Goal: Task Accomplishment & Management: Manage account settings

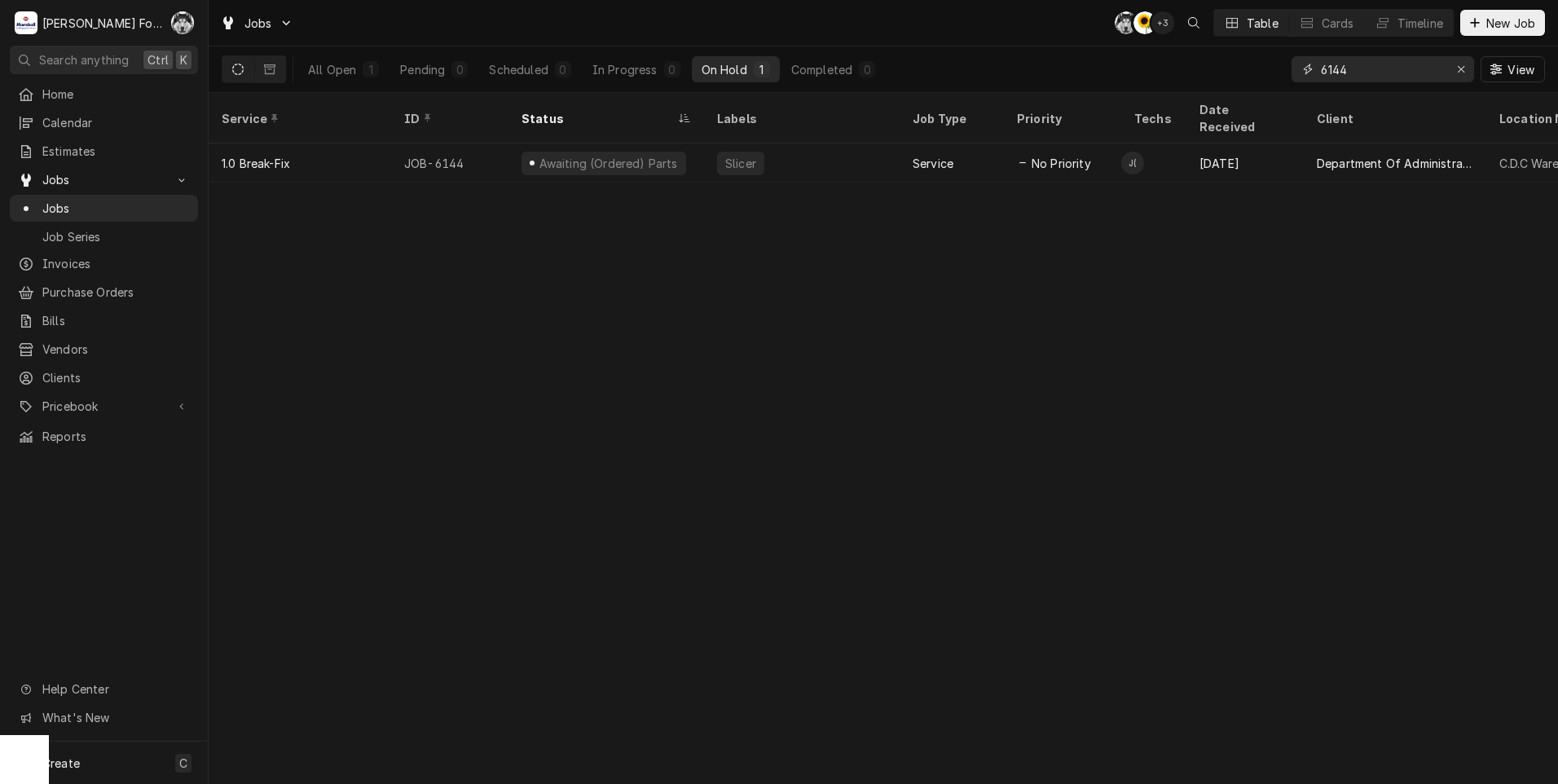
drag, startPoint x: 1352, startPoint y: 73, endPoint x: 1209, endPoint y: 83, distance: 143.3
click at [1209, 83] on div "All Open 1 Pending 0 Scheduled 0 In Progress 0 On Hold 1 Completed 0 6144 View" at bounding box center [883, 68] width 1323 height 45
type input "7515"
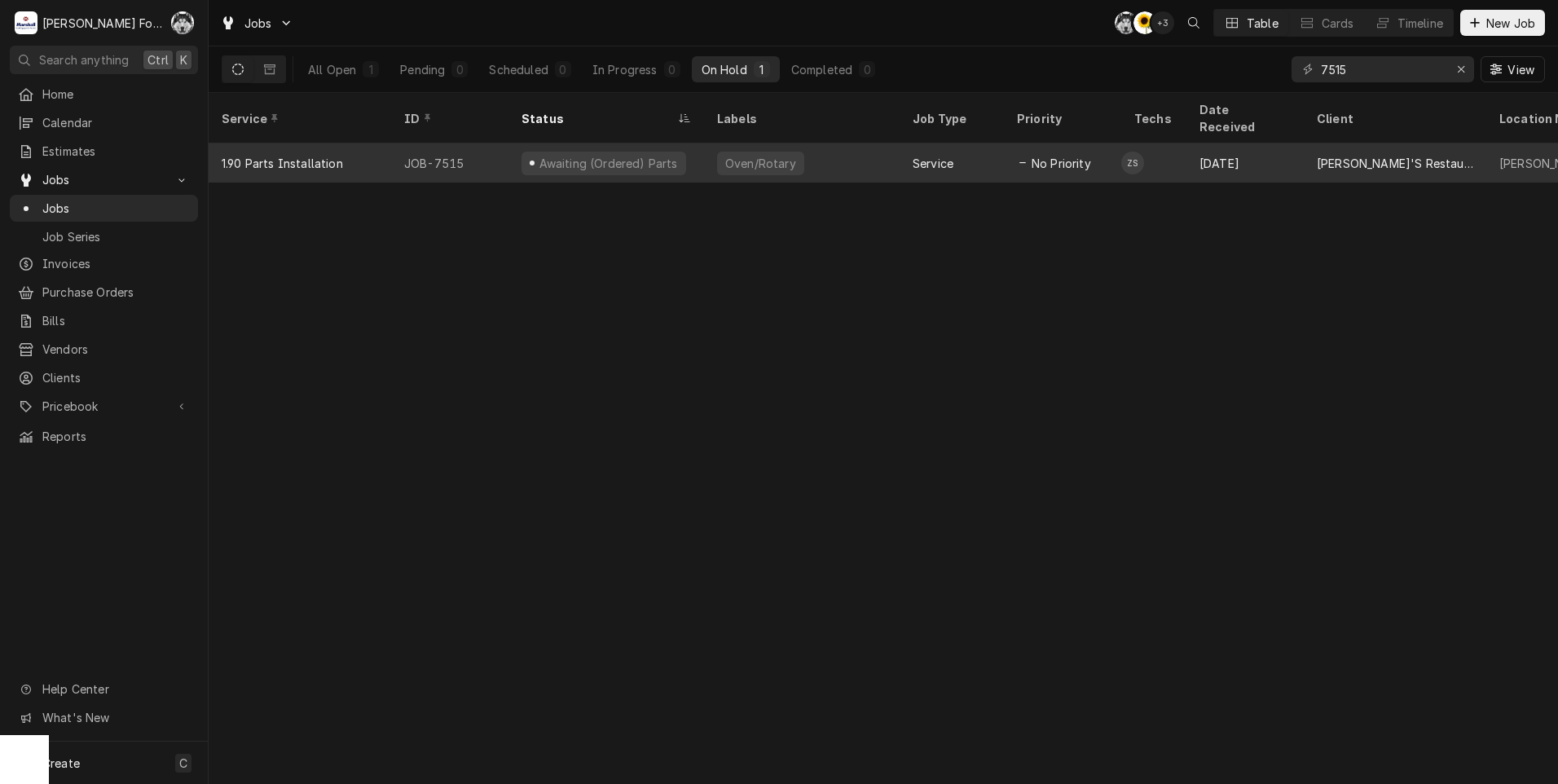
click at [600, 151] on div "Awaiting (Ordered) Parts" at bounding box center [604, 163] width 164 height 24
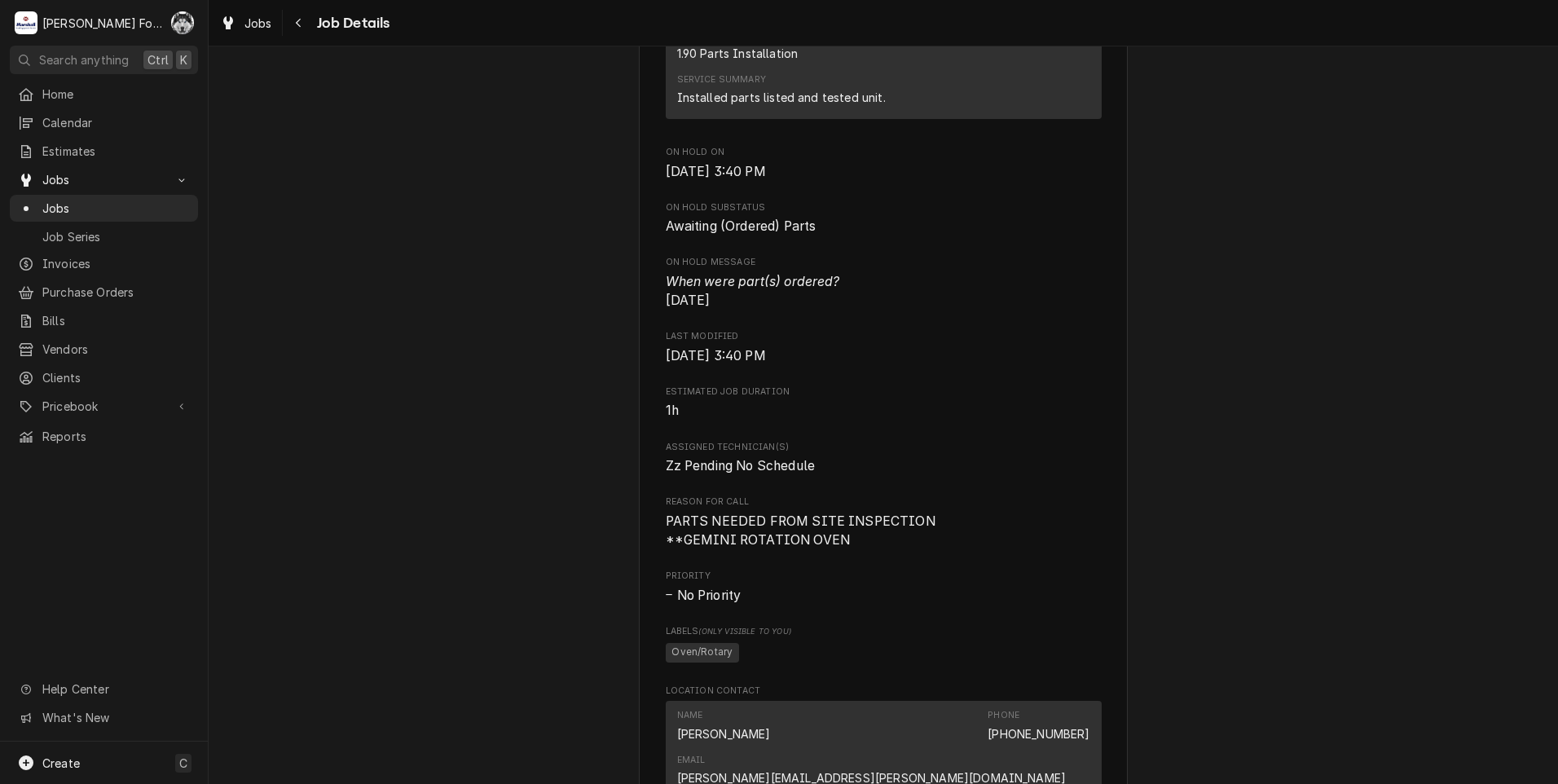
scroll to position [1517, 0]
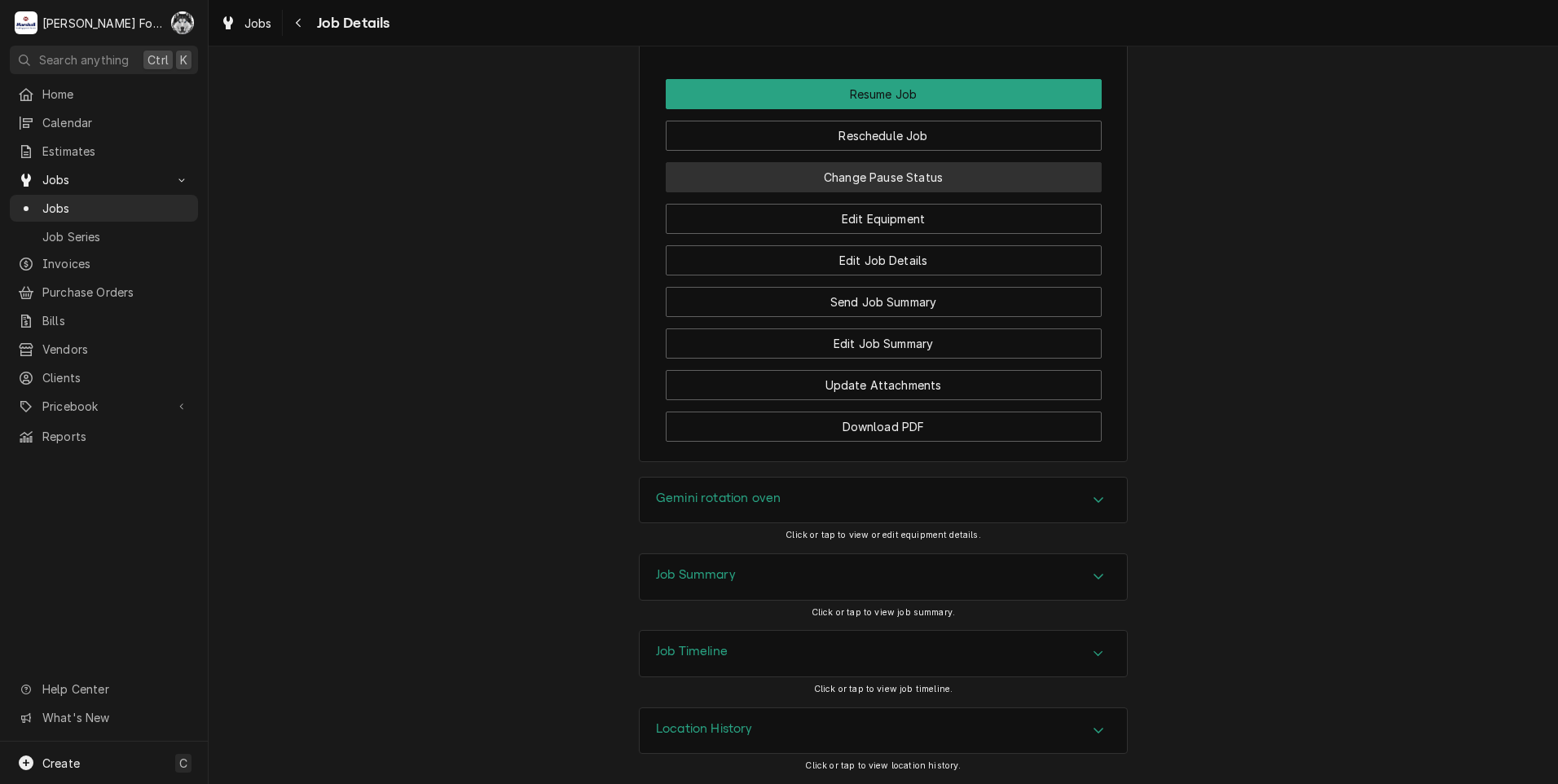
click at [828, 167] on button "Change Pause Status" at bounding box center [884, 177] width 436 height 30
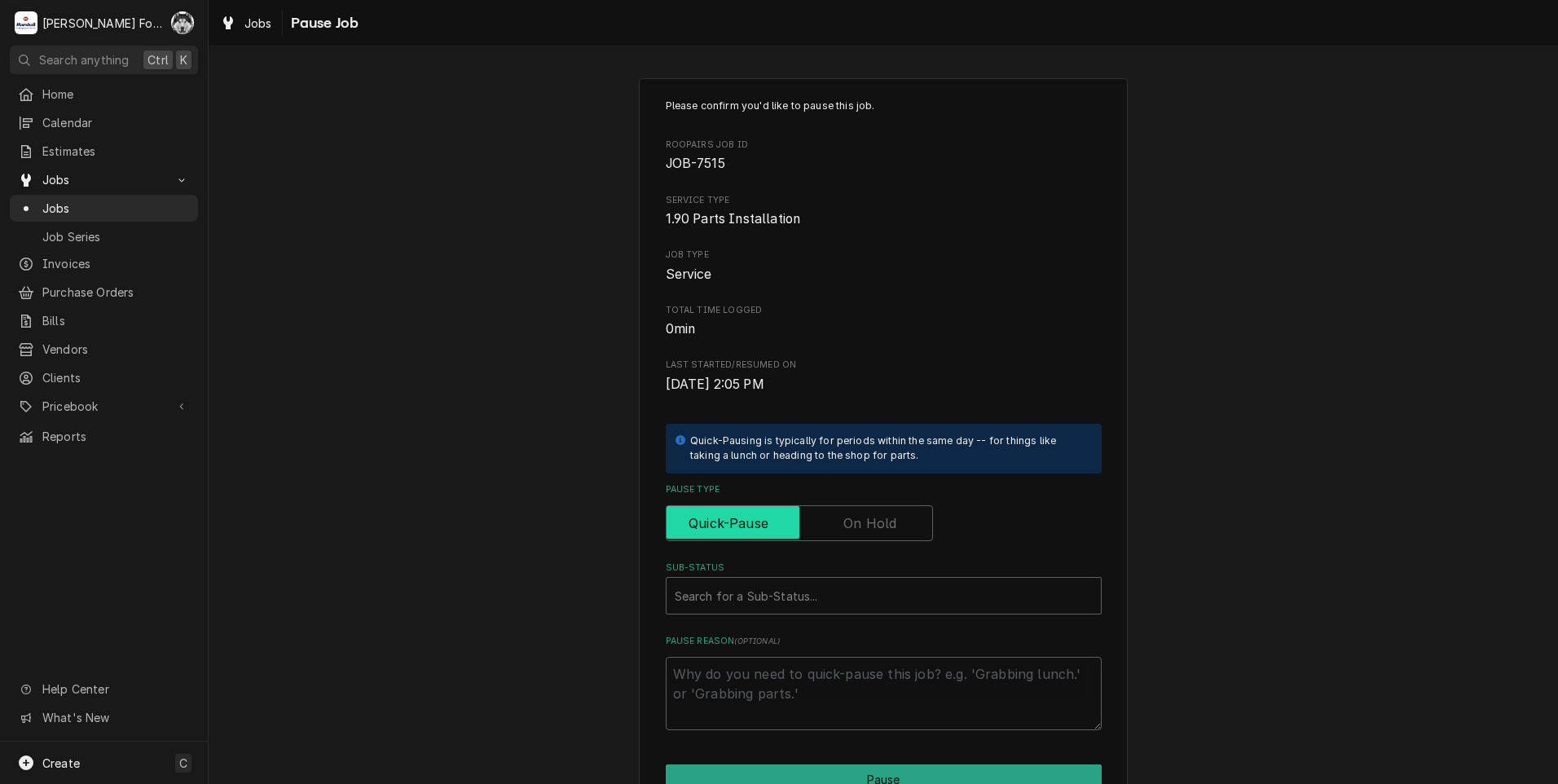
drag, startPoint x: 835, startPoint y: 528, endPoint x: 831, endPoint y: 537, distance: 9.8
click at [834, 528] on input "Pause Type" at bounding box center [800, 523] width 253 height 36
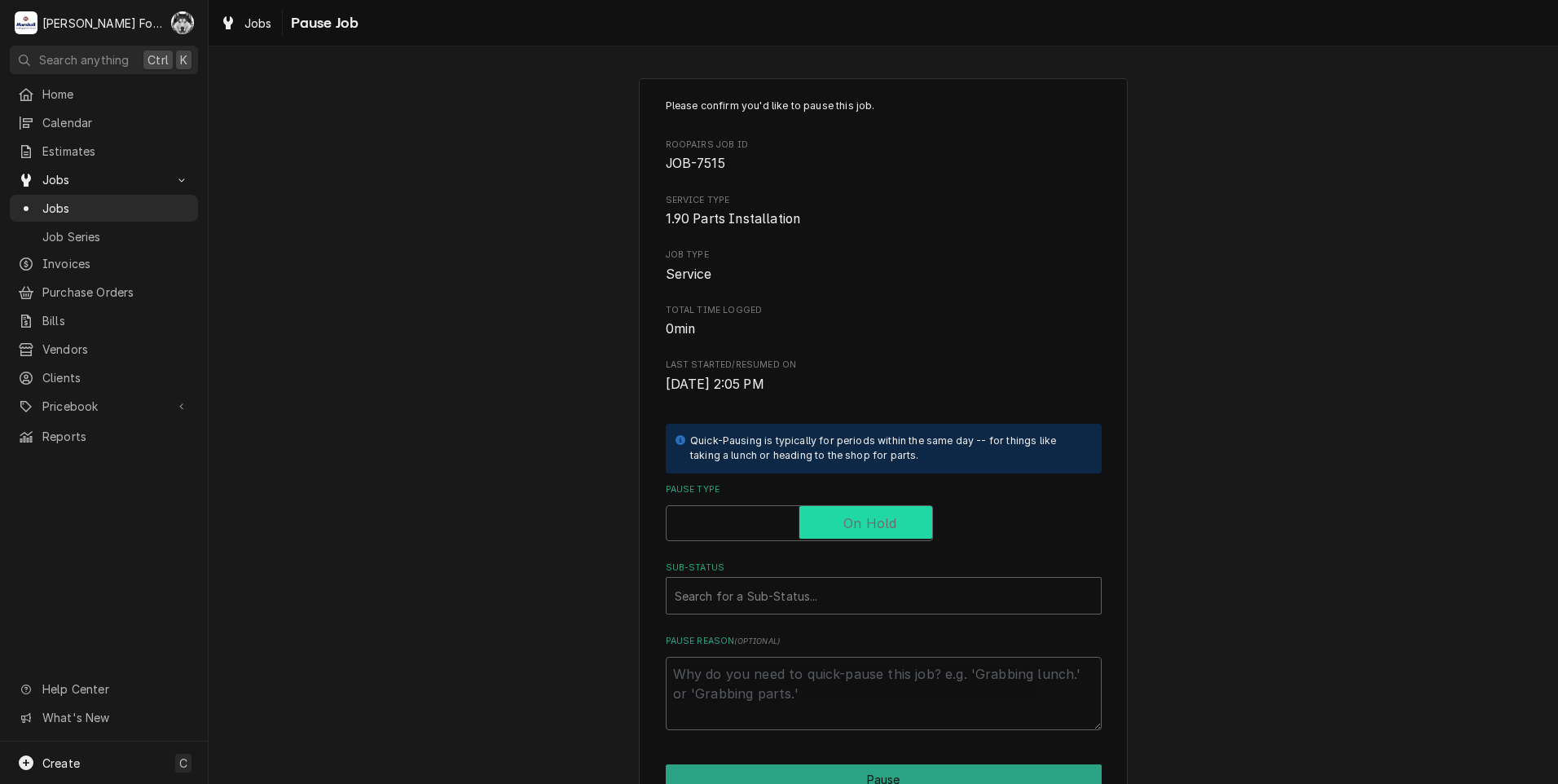
checkbox input "true"
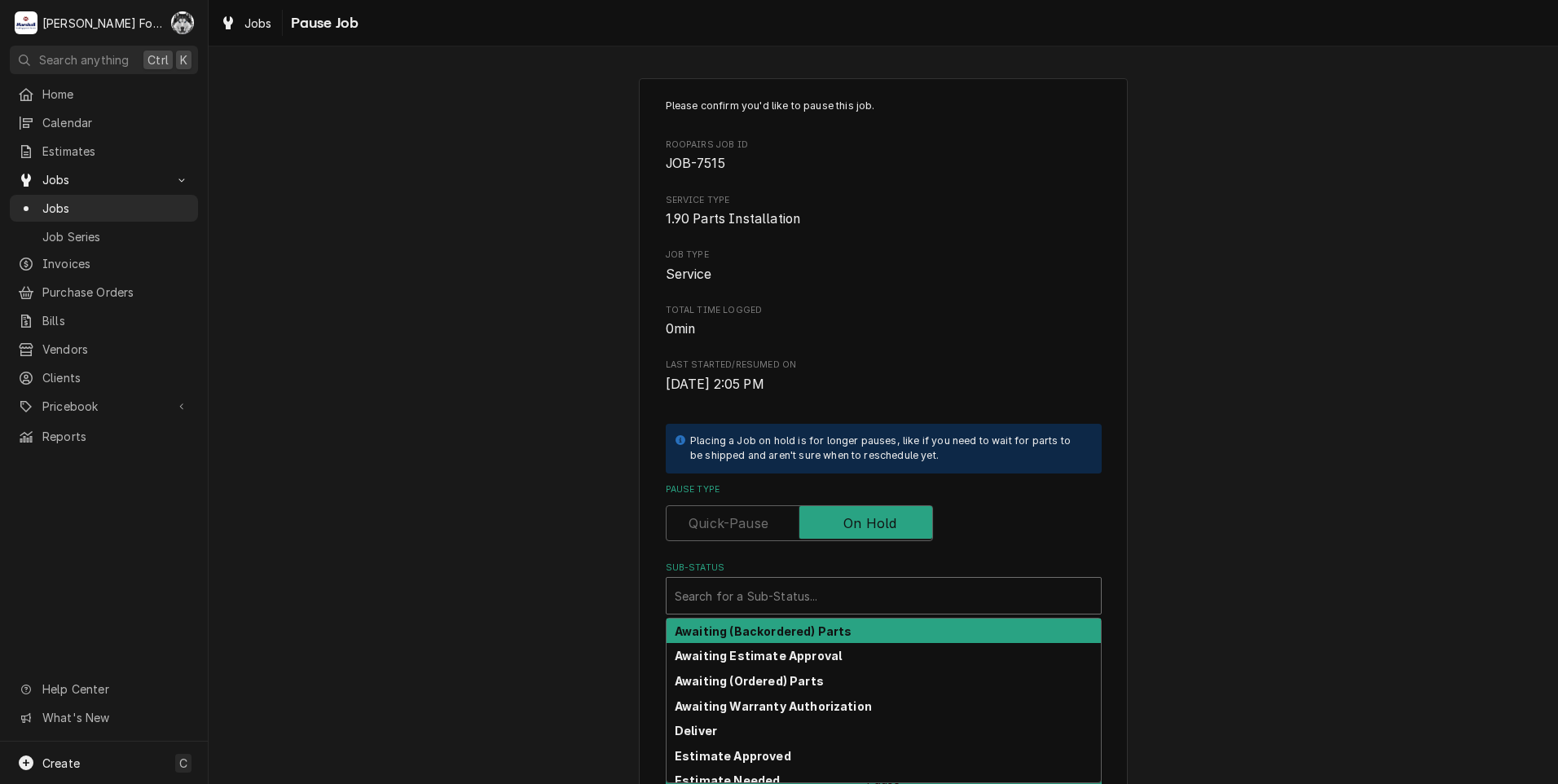
click at [811, 592] on div "Sub-Status" at bounding box center [884, 596] width 418 height 30
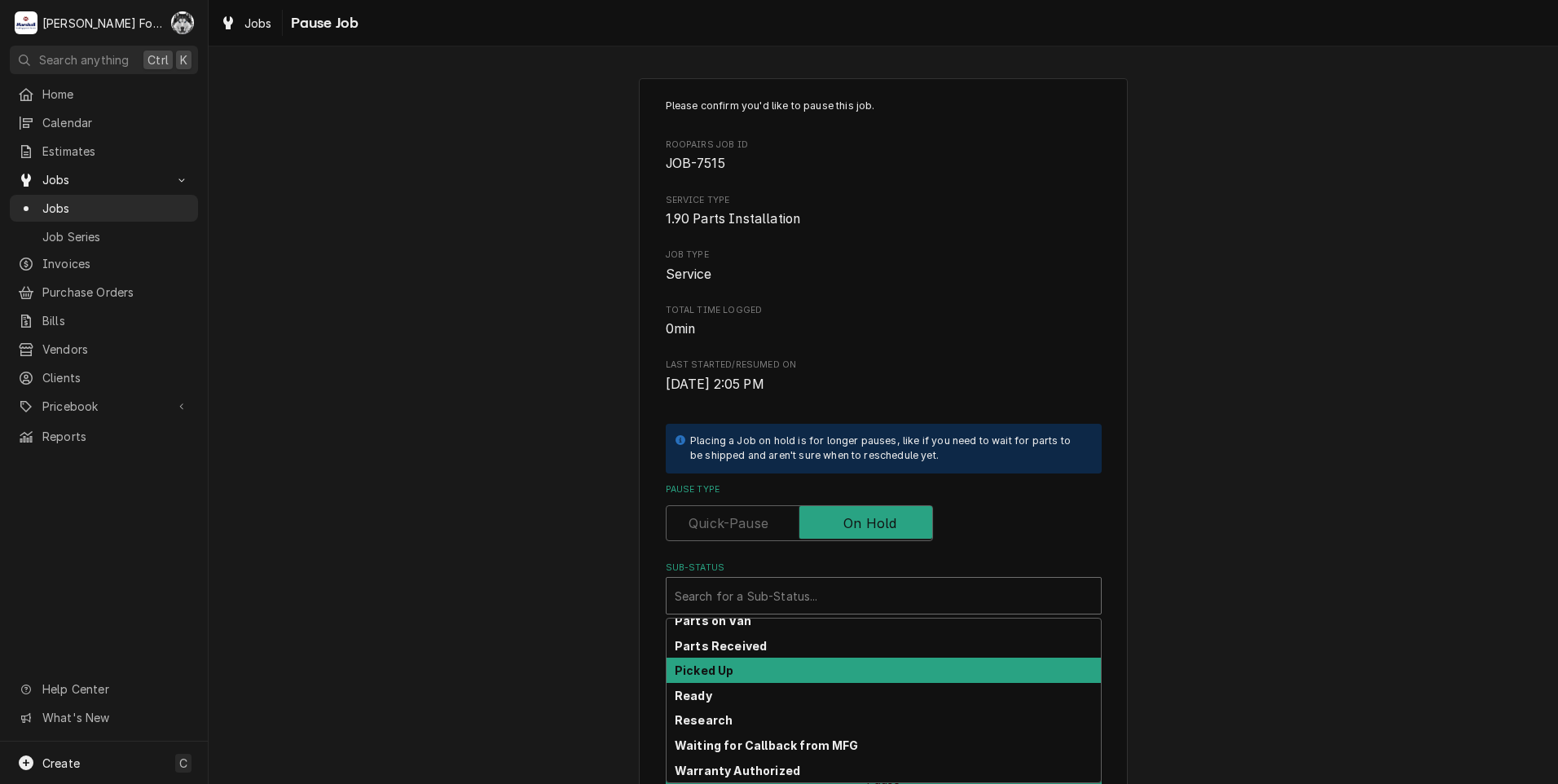
scroll to position [259, 0]
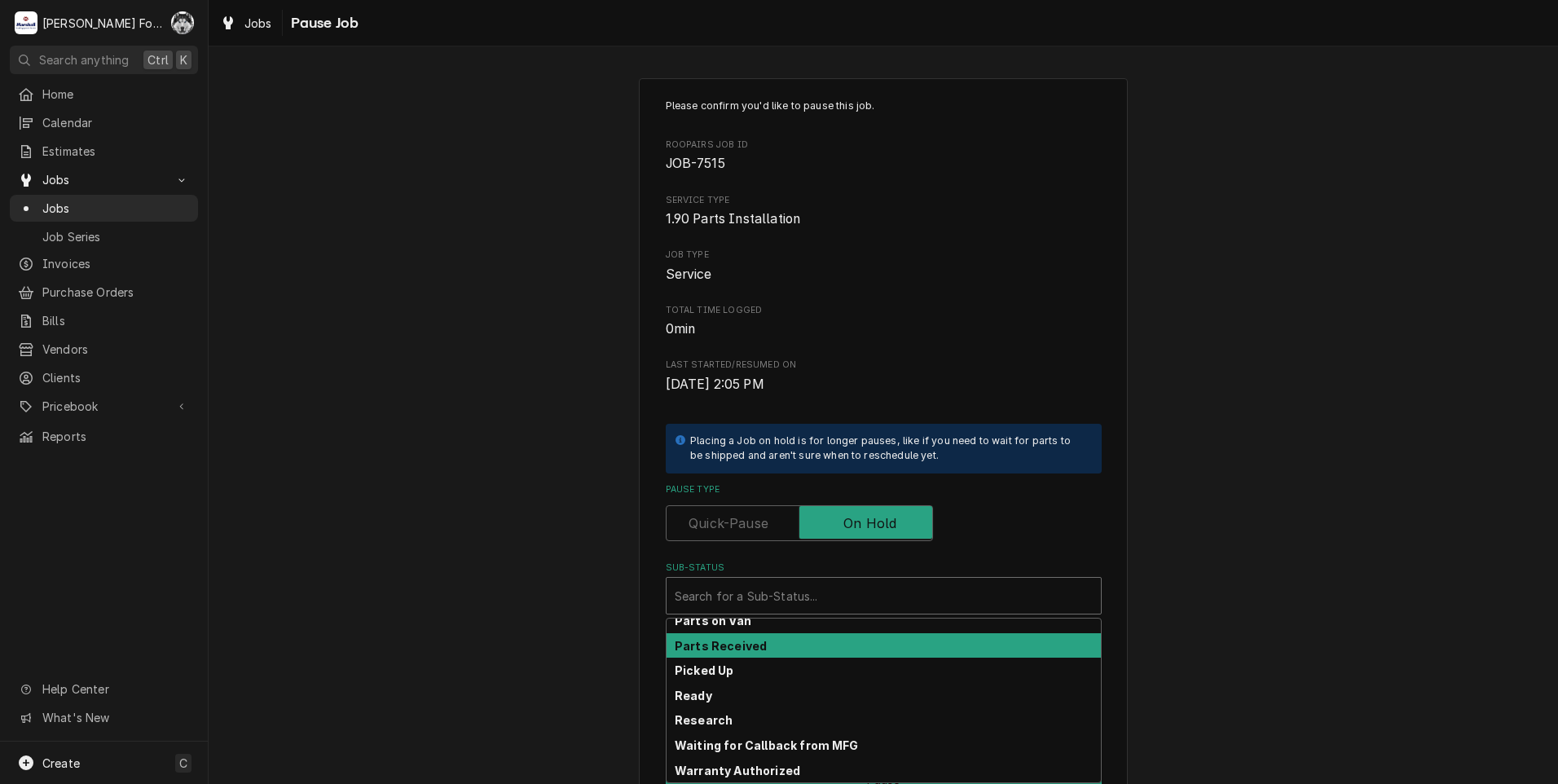
click at [755, 654] on div "Parts Received" at bounding box center [884, 645] width 434 height 25
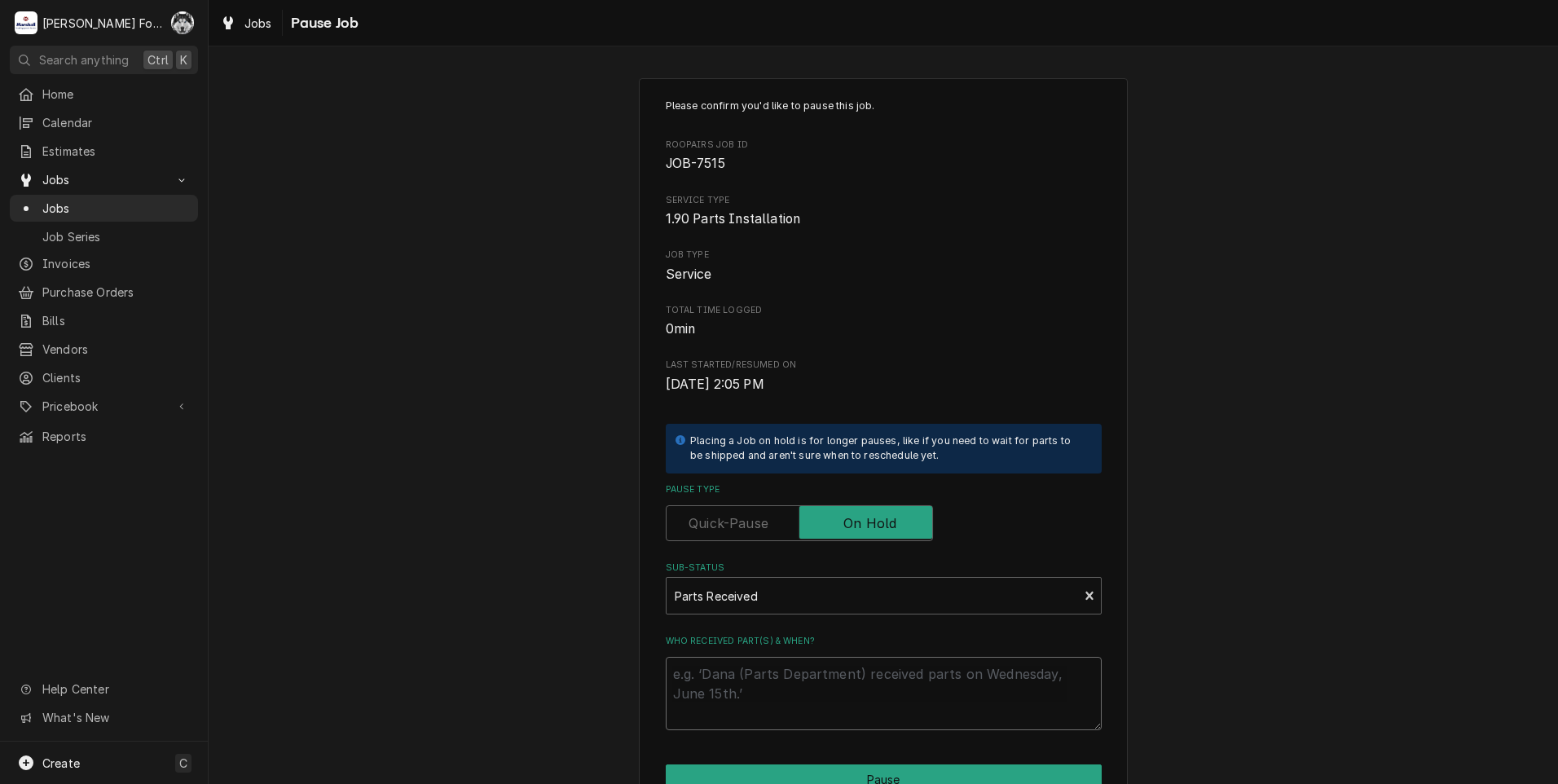
click at [760, 679] on textarea "Who received part(s) & when?" at bounding box center [884, 693] width 436 height 73
type textarea "x"
type textarea "1"
type textarea "x"
type textarea "10"
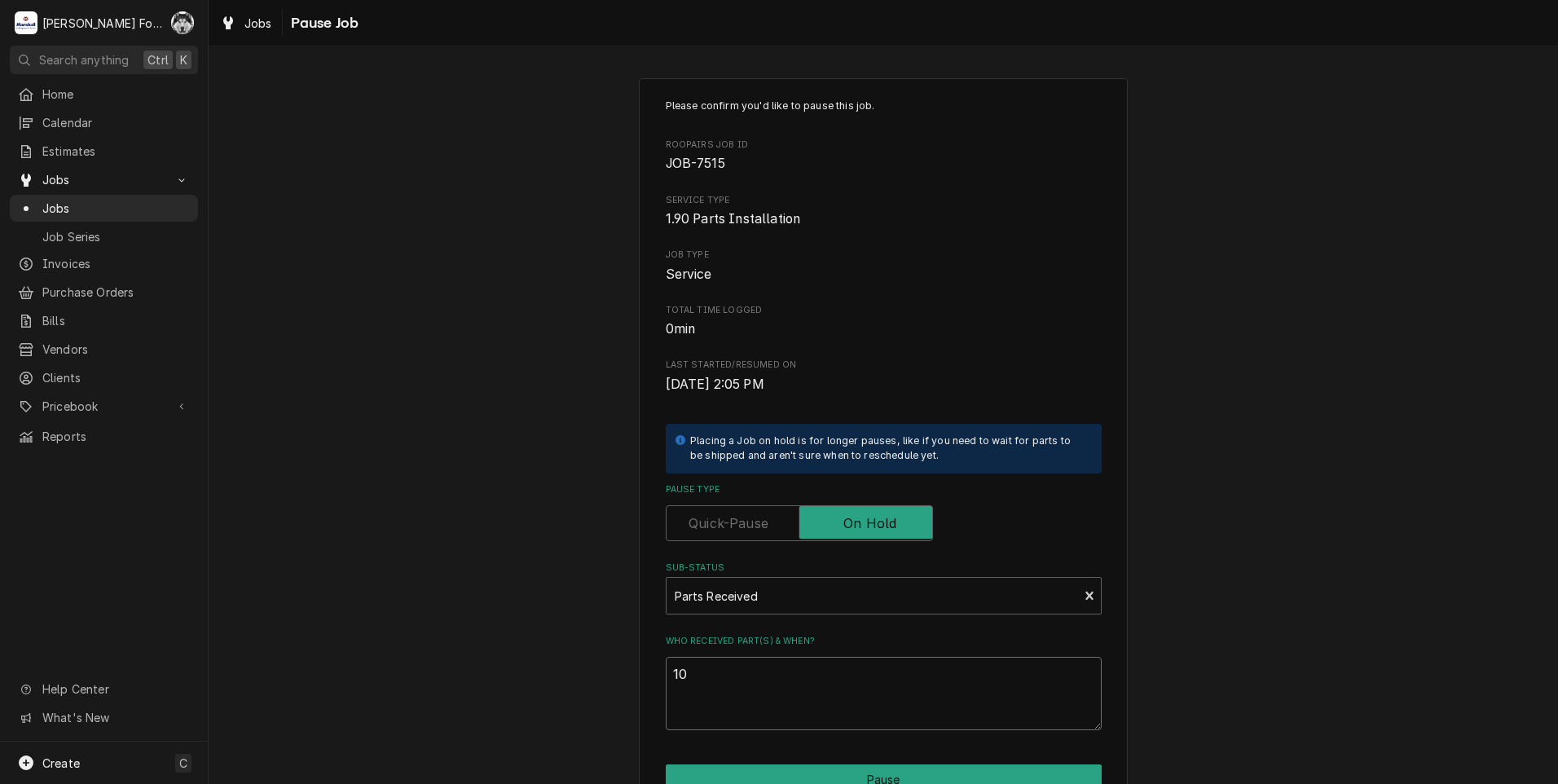
type textarea "x"
type textarea "10/"
type textarea "x"
type textarea "10/7"
type textarea "x"
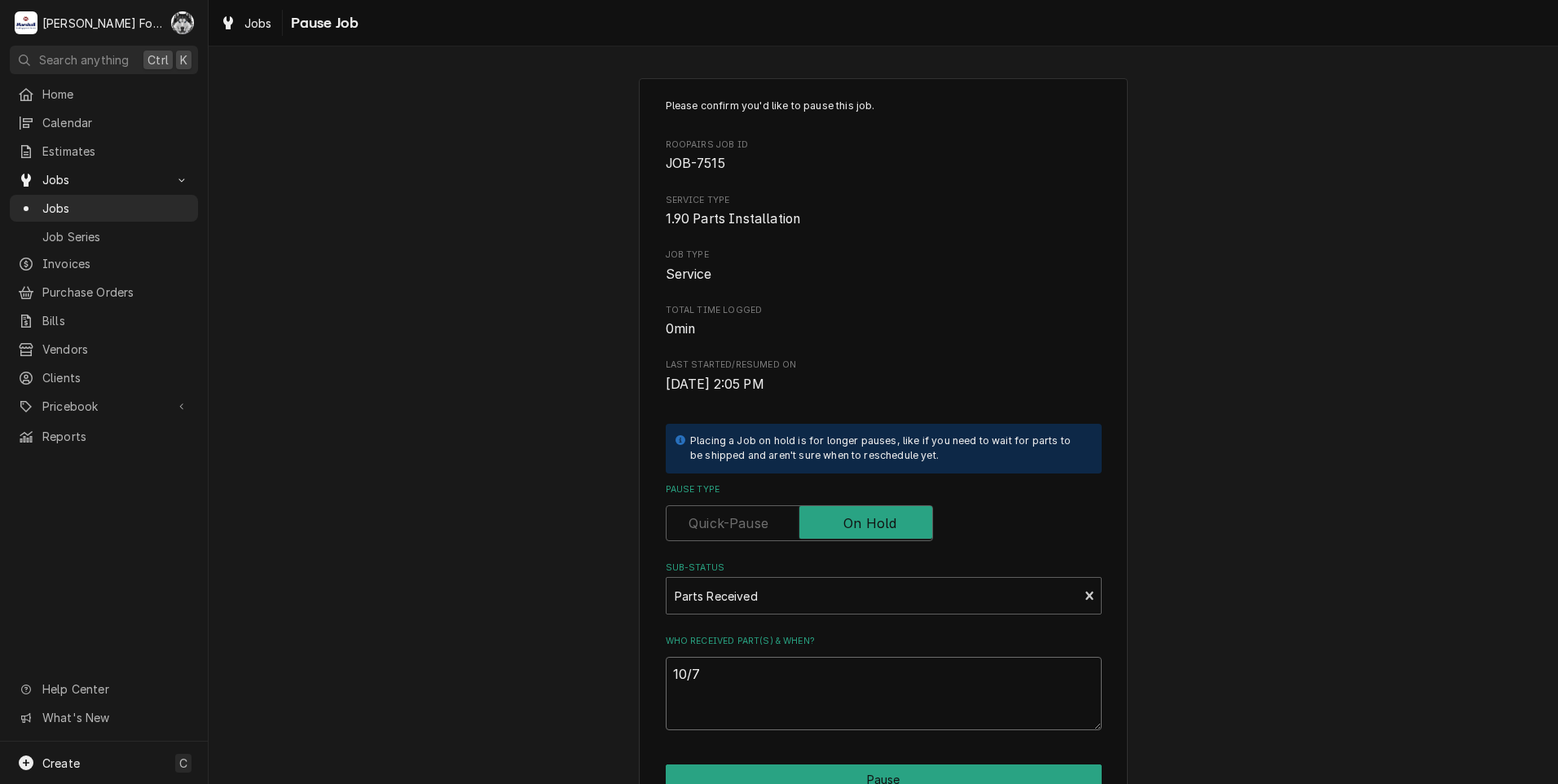
type textarea "10/7/"
type textarea "x"
type textarea "10/7/2"
type textarea "x"
type textarea "10/7/20"
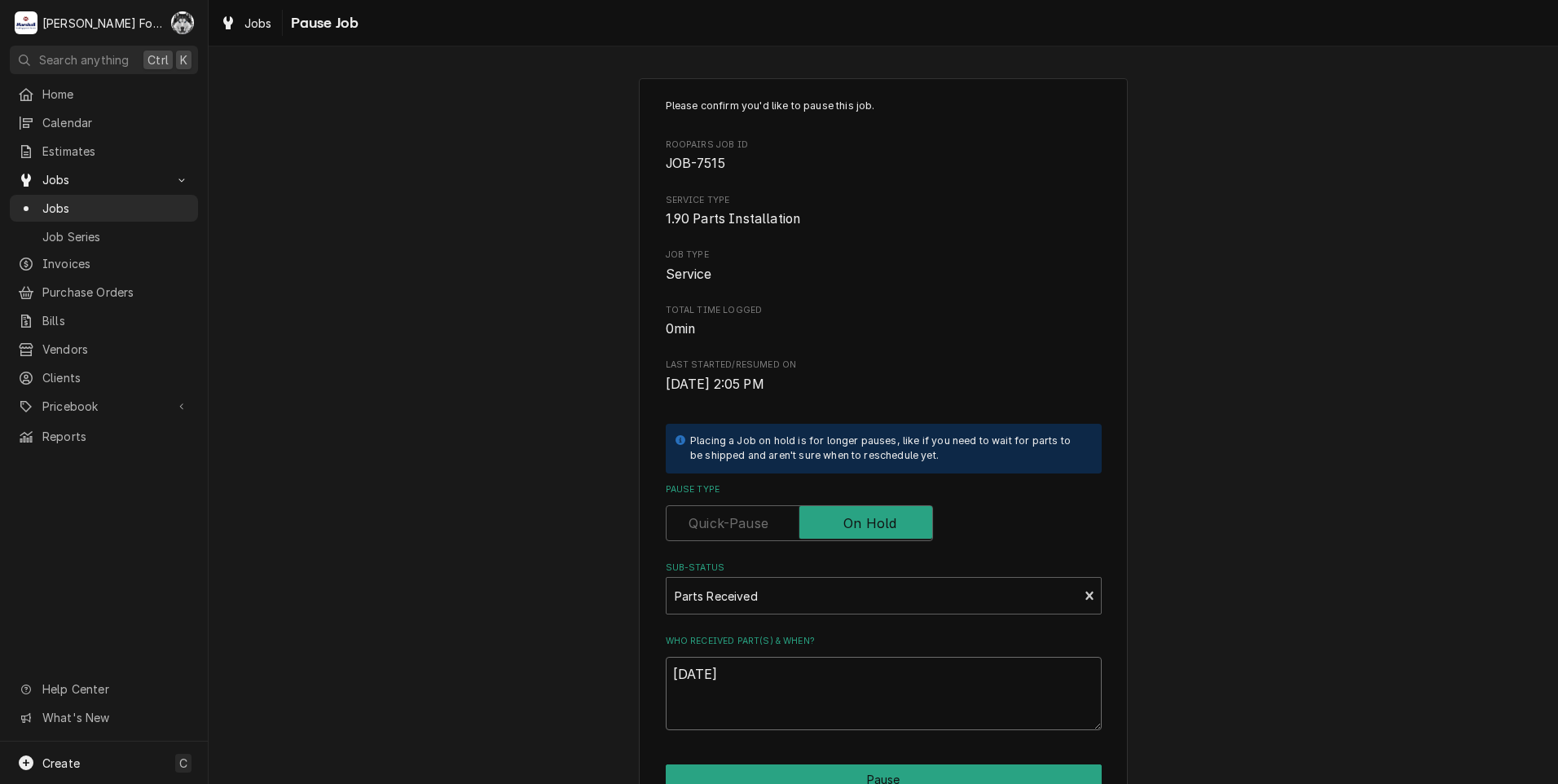
type textarea "x"
type textarea "10/7/202"
type textarea "x"
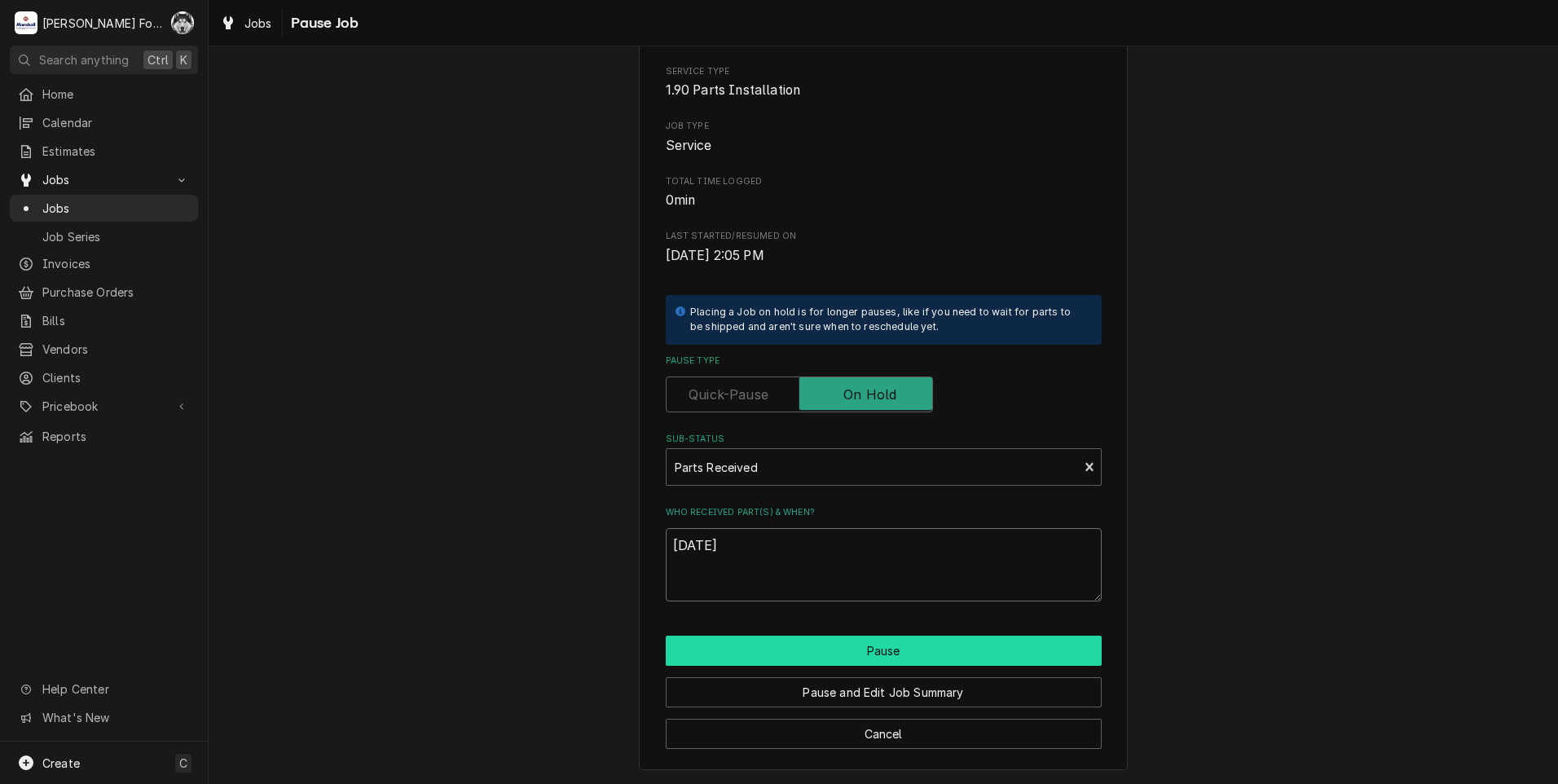
type textarea "10/7/2025"
click at [792, 643] on button "Pause" at bounding box center [884, 650] width 436 height 30
type textarea "x"
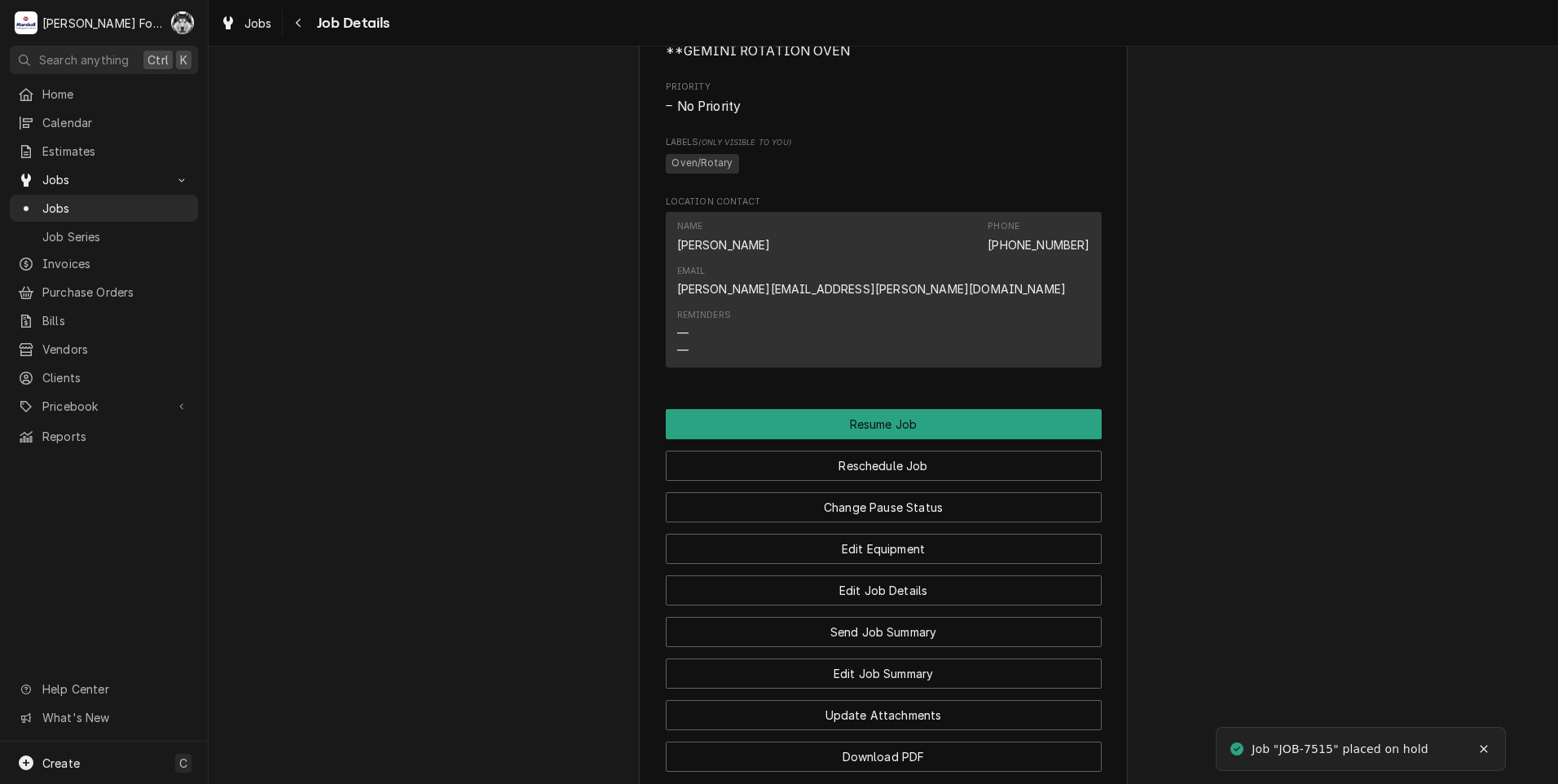
scroll to position [1517, 0]
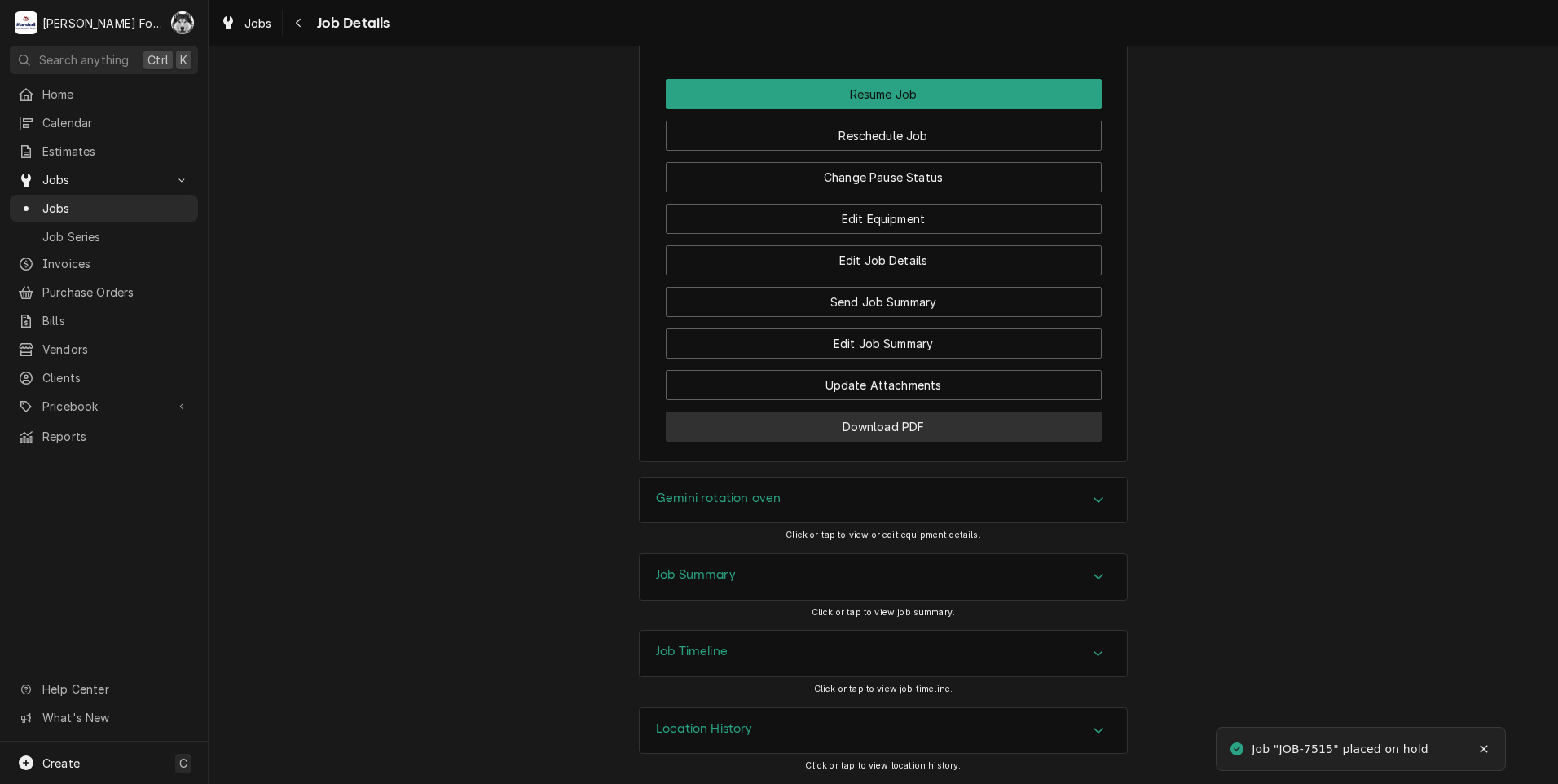
click at [863, 420] on button "Download PDF" at bounding box center [884, 427] width 436 height 30
